Goal: Find specific page/section: Find specific page/section

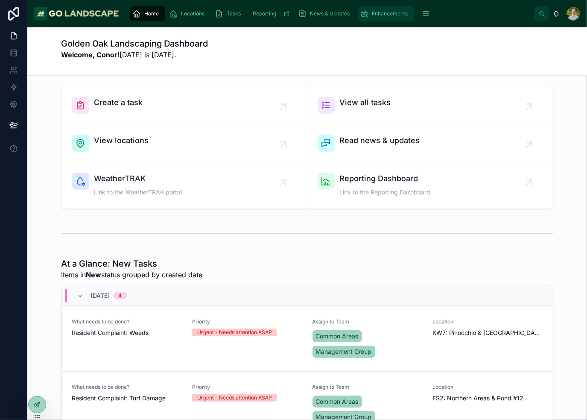
click at [398, 18] on div "Enhancements" at bounding box center [386, 14] width 51 height 14
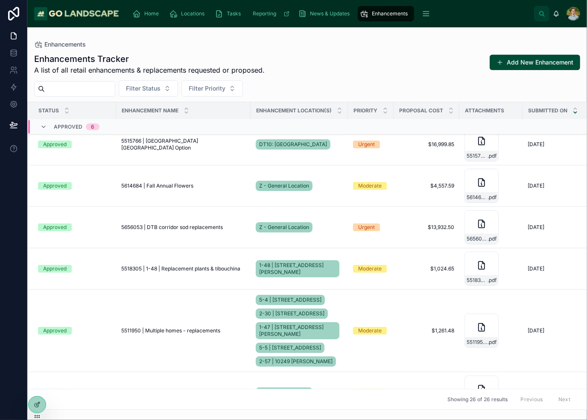
scroll to position [696, 0]
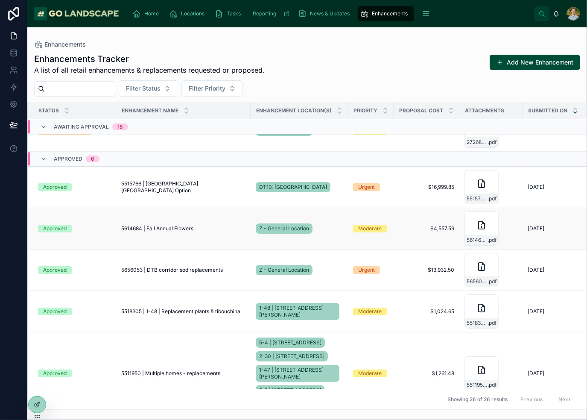
click at [180, 229] on span "5614684 | Fall Annual Flowers" at bounding box center [157, 228] width 72 height 7
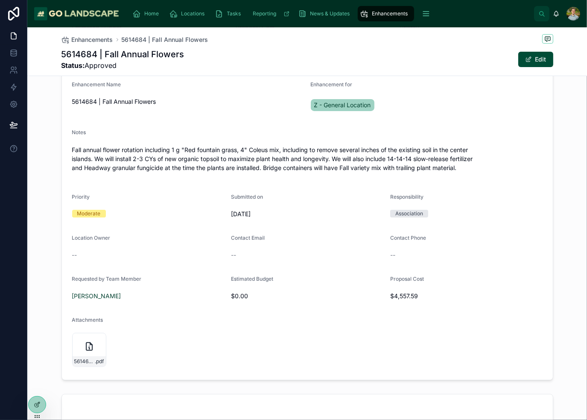
scroll to position [128, 0]
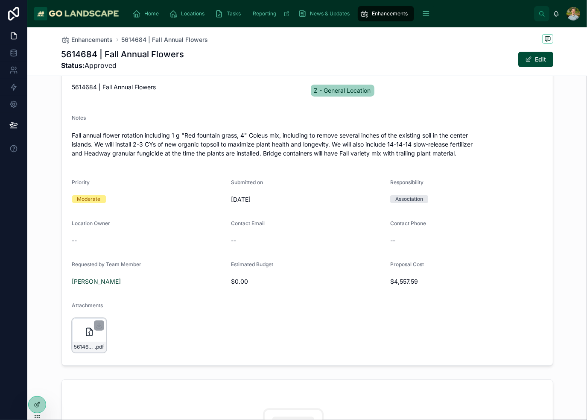
click at [84, 330] on icon at bounding box center [89, 332] width 10 height 10
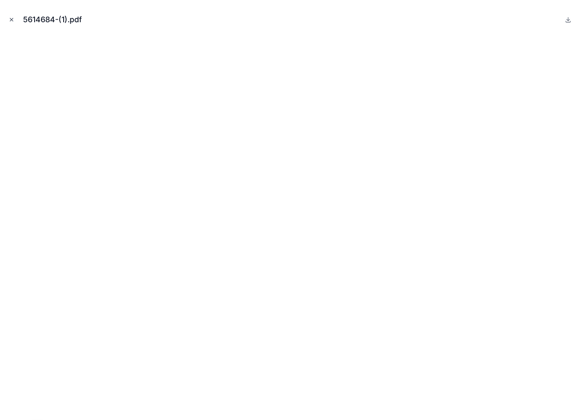
click at [12, 18] on icon "Close modal" at bounding box center [11, 19] width 3 height 3
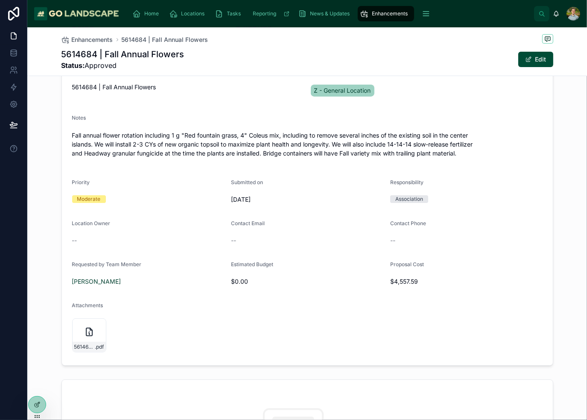
click at [464, 152] on p "Fall annual flower rotation including 1 g "Red fountain grass, 4" Coleus mix, i…" at bounding box center [307, 144] width 471 height 27
click at [447, 151] on p "Fall annual flower rotation including 1 g "Red fountain grass, 4" Coleus mix, i…" at bounding box center [307, 144] width 471 height 27
click at [317, 127] on div "Notes Fall annual flower rotation including 1 g "Red fountain grass, 4" Coleus …" at bounding box center [307, 140] width 471 height 51
click at [207, 134] on p "Fall annual flower rotation including 1 g "Red fountain grass, 4" Coleus mix, i…" at bounding box center [307, 144] width 471 height 27
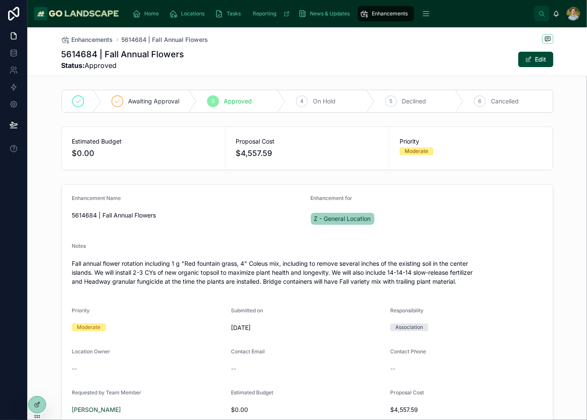
click at [319, 72] on div "Enhancements 5614684 | Fall Annual Flowers 5614684 | Fall Annual Flowers Status…" at bounding box center [308, 51] width 492 height 48
click at [145, 12] on span "Home" at bounding box center [152, 13] width 15 height 7
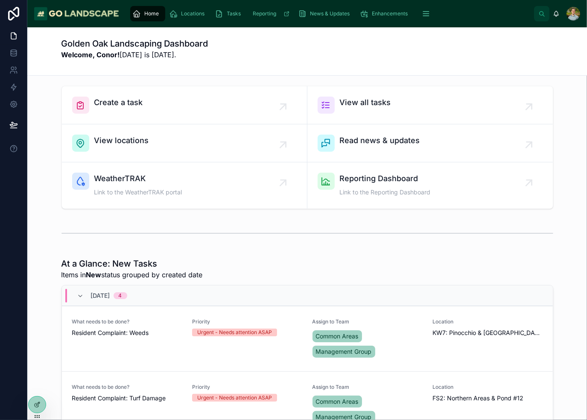
click at [326, 46] on div "Golden Oak Landscaping Dashboard Welcome, Conor! [DATE] is [DATE]." at bounding box center [308, 51] width 492 height 27
click at [462, 59] on div "Golden Oak Landscaping Dashboard Welcome, Conor! [DATE] is [DATE]." at bounding box center [308, 51] width 492 height 27
click at [378, 66] on div "Golden Oak Landscaping Dashboard Welcome, Conor! [DATE] is [DATE]." at bounding box center [308, 51] width 492 height 48
click at [551, 234] on div at bounding box center [307, 233] width 546 height 28
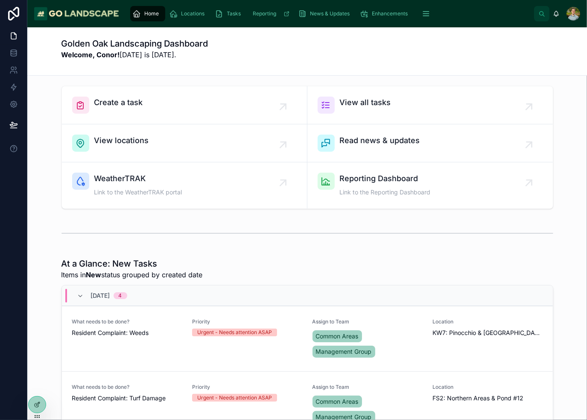
click at [490, 47] on div "Golden Oak Landscaping Dashboard Welcome, Conor! [DATE] is [DATE]." at bounding box center [308, 51] width 492 height 27
click at [426, 52] on div "Golden Oak Landscaping Dashboard Welcome, Conor! [DATE] is [DATE]." at bounding box center [308, 51] width 492 height 27
click at [427, 59] on div "Golden Oak Landscaping Dashboard Welcome, Conor! [DATE] is [DATE]." at bounding box center [308, 51] width 492 height 27
click at [398, 35] on div "Golden Oak Landscaping Dashboard Welcome, Conor! [DATE] is [DATE]." at bounding box center [308, 51] width 492 height 48
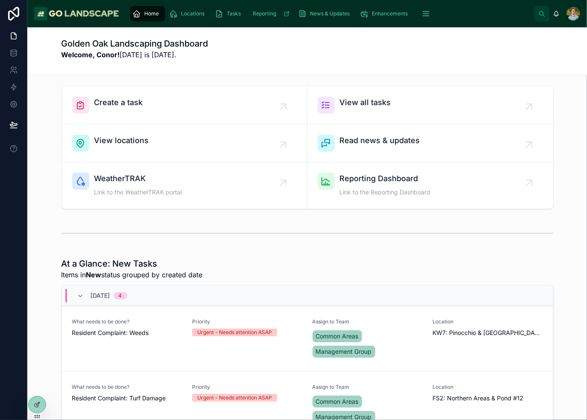
click at [393, 50] on div "Golden Oak Landscaping Dashboard Welcome, Conor! [DATE] is [DATE]." at bounding box center [308, 51] width 492 height 27
click at [404, 53] on div "Golden Oak Landscaping Dashboard Welcome, Conor! [DATE] is [DATE]." at bounding box center [308, 51] width 492 height 27
click at [405, 58] on div "Golden Oak Landscaping Dashboard Welcome, Conor! [DATE] is [DATE]." at bounding box center [308, 51] width 492 height 27
click at [401, 55] on div "Golden Oak Landscaping Dashboard Welcome, Conor! [DATE] is [DATE]." at bounding box center [308, 51] width 492 height 27
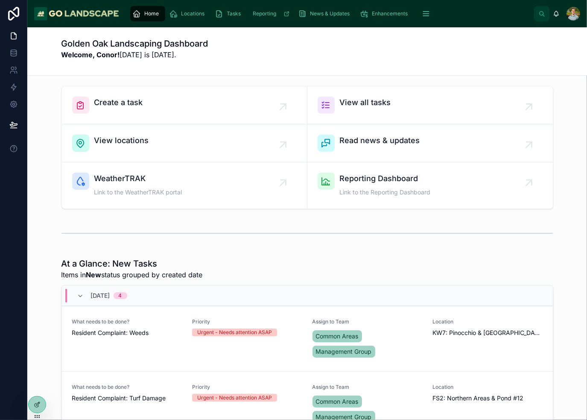
drag, startPoint x: 424, startPoint y: 45, endPoint x: 424, endPoint y: 60, distance: 15.0
click at [424, 46] on div "Golden Oak Landscaping Dashboard Welcome, Conor! [DATE] is [DATE]." at bounding box center [308, 51] width 492 height 27
click at [443, 63] on div "Golden Oak Landscaping Dashboard Welcome, Conor! [DATE] is [DATE]." at bounding box center [308, 51] width 492 height 27
click at [285, 50] on div "Golden Oak Landscaping Dashboard Welcome, Conor! [DATE] is [DATE]." at bounding box center [308, 51] width 492 height 27
click at [288, 56] on div "Golden Oak Landscaping Dashboard Welcome, Conor! [DATE] is [DATE]." at bounding box center [308, 51] width 492 height 27
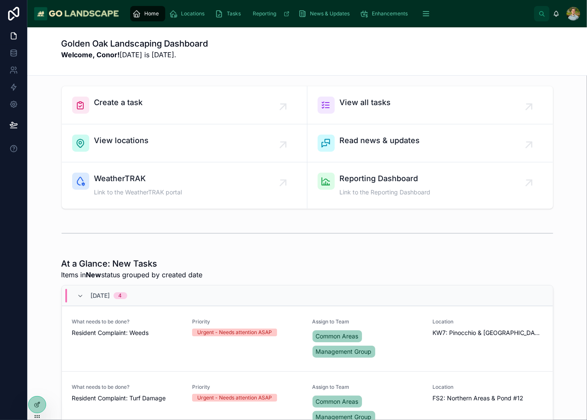
click at [427, 66] on div "Golden Oak Landscaping Dashboard Welcome, Conor! [DATE] is [DATE]." at bounding box center [308, 51] width 492 height 48
click at [435, 63] on div "Golden Oak Landscaping Dashboard Welcome, Conor! [DATE] is [DATE]." at bounding box center [308, 51] width 492 height 27
